Goal: Transaction & Acquisition: Subscribe to service/newsletter

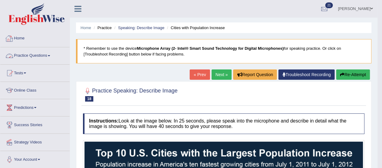
click at [20, 37] on link "Home" at bounding box center [34, 37] width 69 height 15
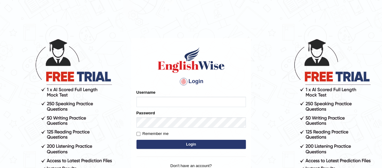
type input "benetta_parramatta"
click at [202, 143] on button "Login" at bounding box center [190, 144] width 109 height 9
